Goal: Transaction & Acquisition: Purchase product/service

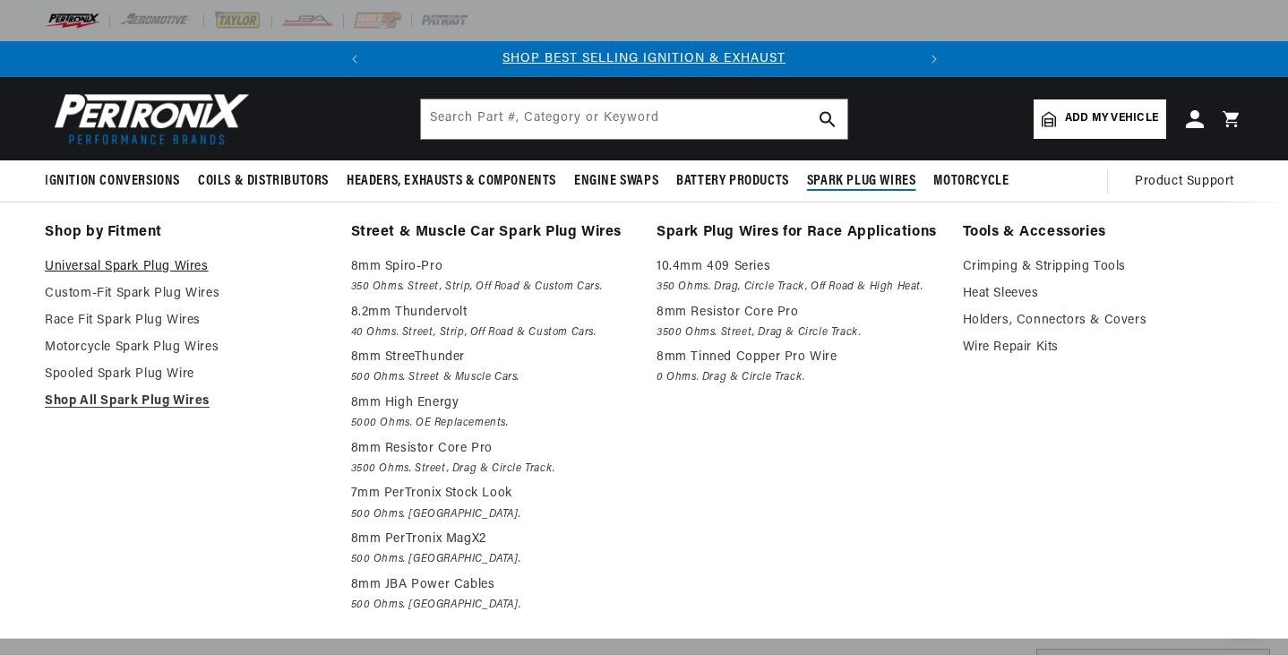
click at [123, 262] on link "Universal Spark Plug Wires" at bounding box center [185, 266] width 281 height 21
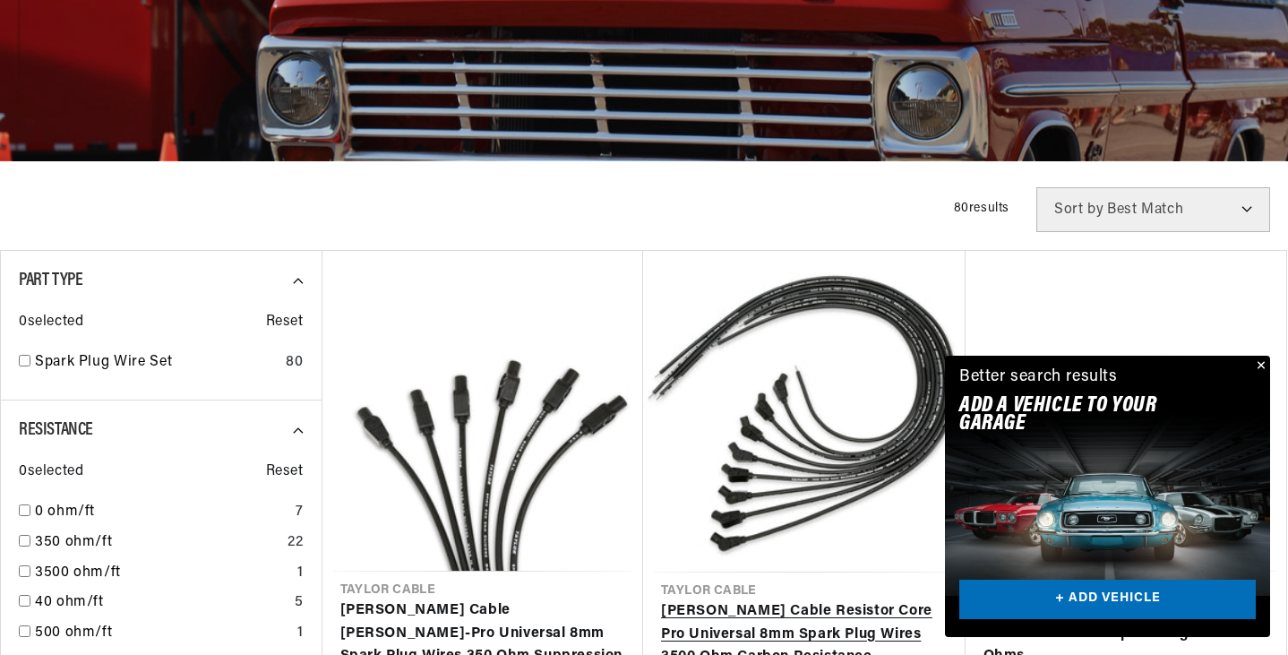
scroll to position [448, 0]
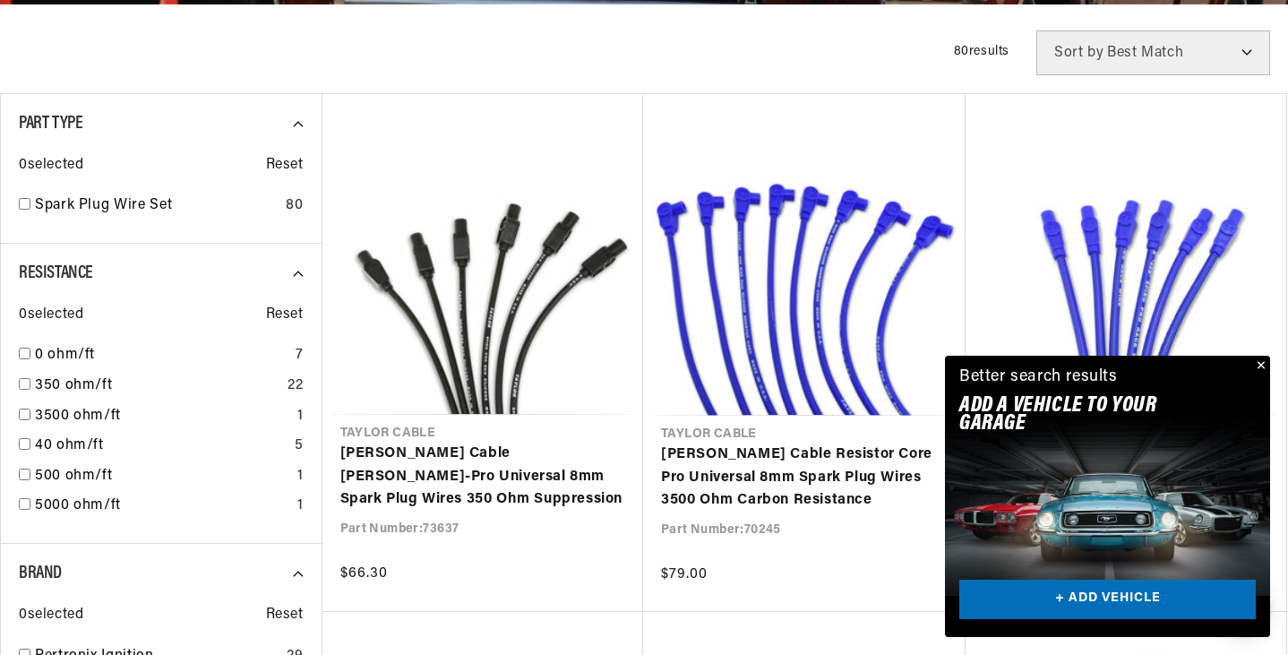
click at [1260, 362] on button "Close" at bounding box center [1258, 366] width 21 height 21
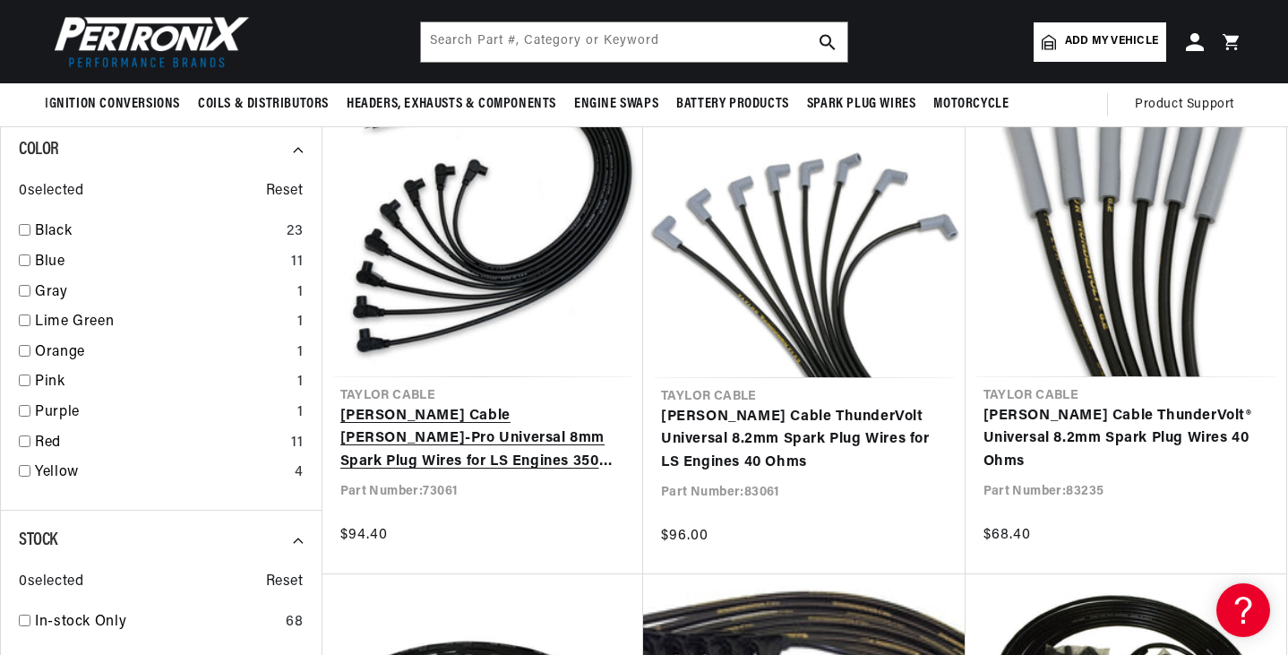
scroll to position [0, 0]
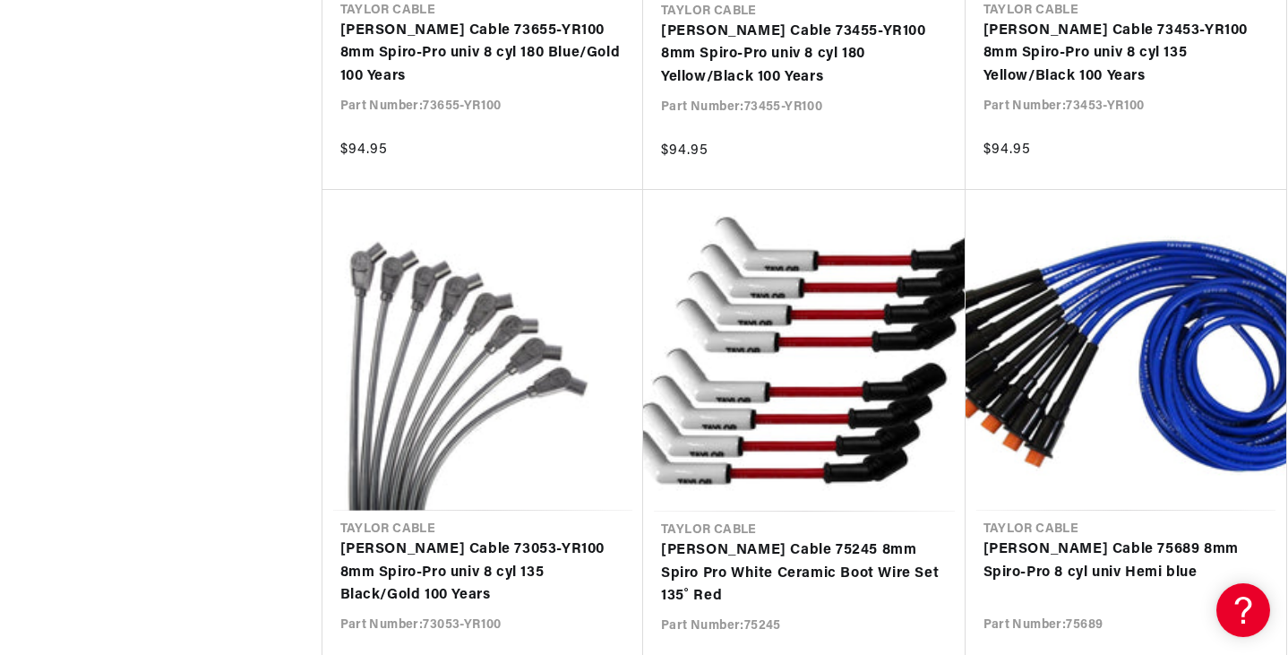
scroll to position [4030, 0]
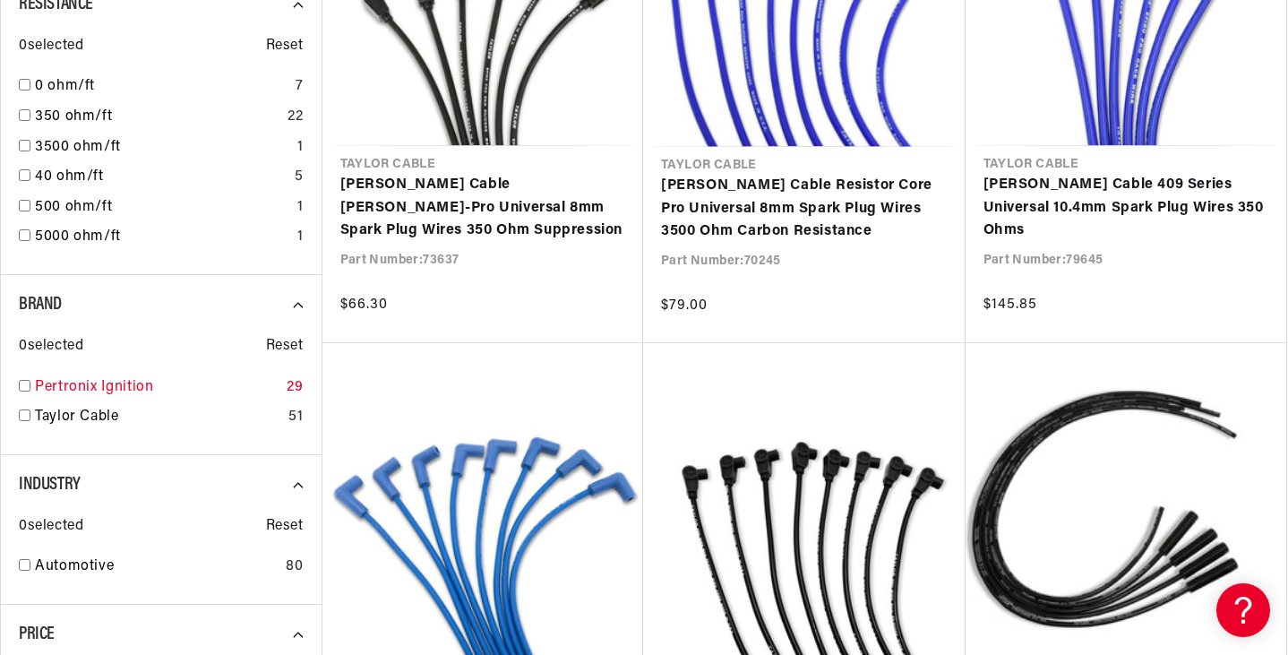
click at [24, 383] on input "checkbox" at bounding box center [25, 386] width 12 height 12
checkbox input "false"
